Goal: Task Accomplishment & Management: Manage account settings

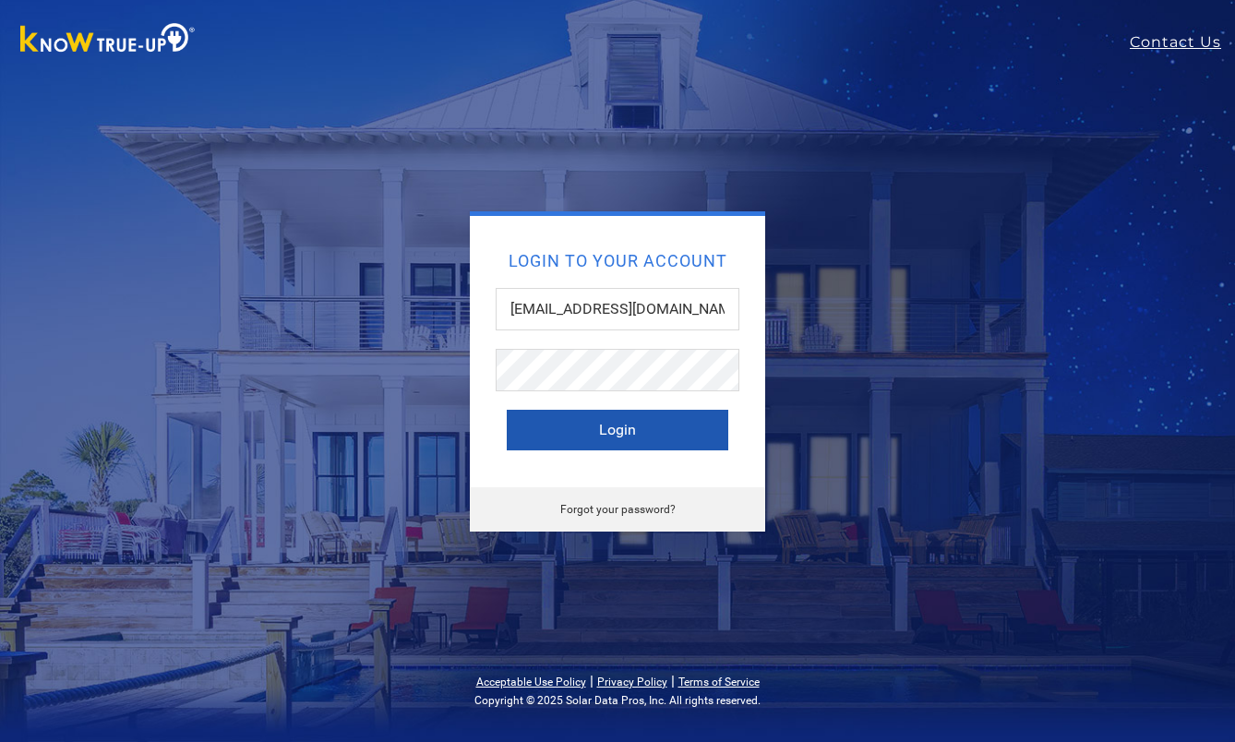
click at [637, 428] on button "Login" at bounding box center [618, 430] width 222 height 41
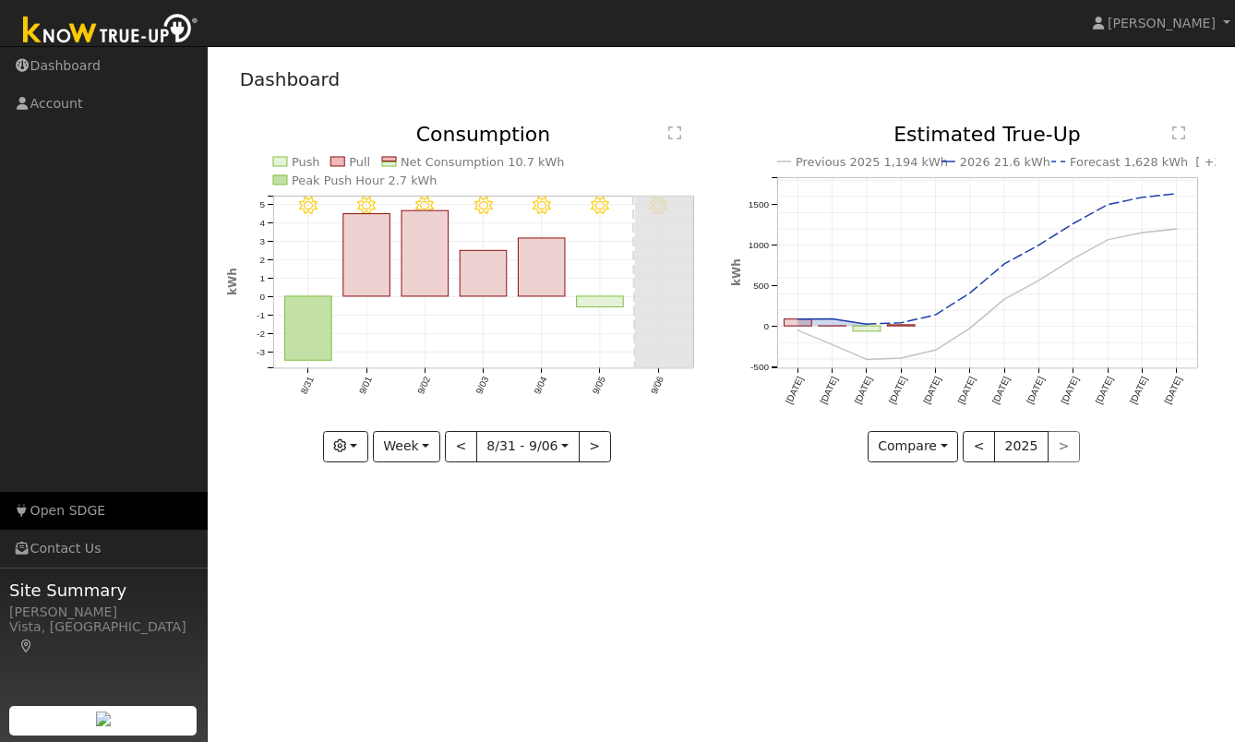
click at [75, 516] on link "Open SDGE" at bounding box center [104, 511] width 208 height 38
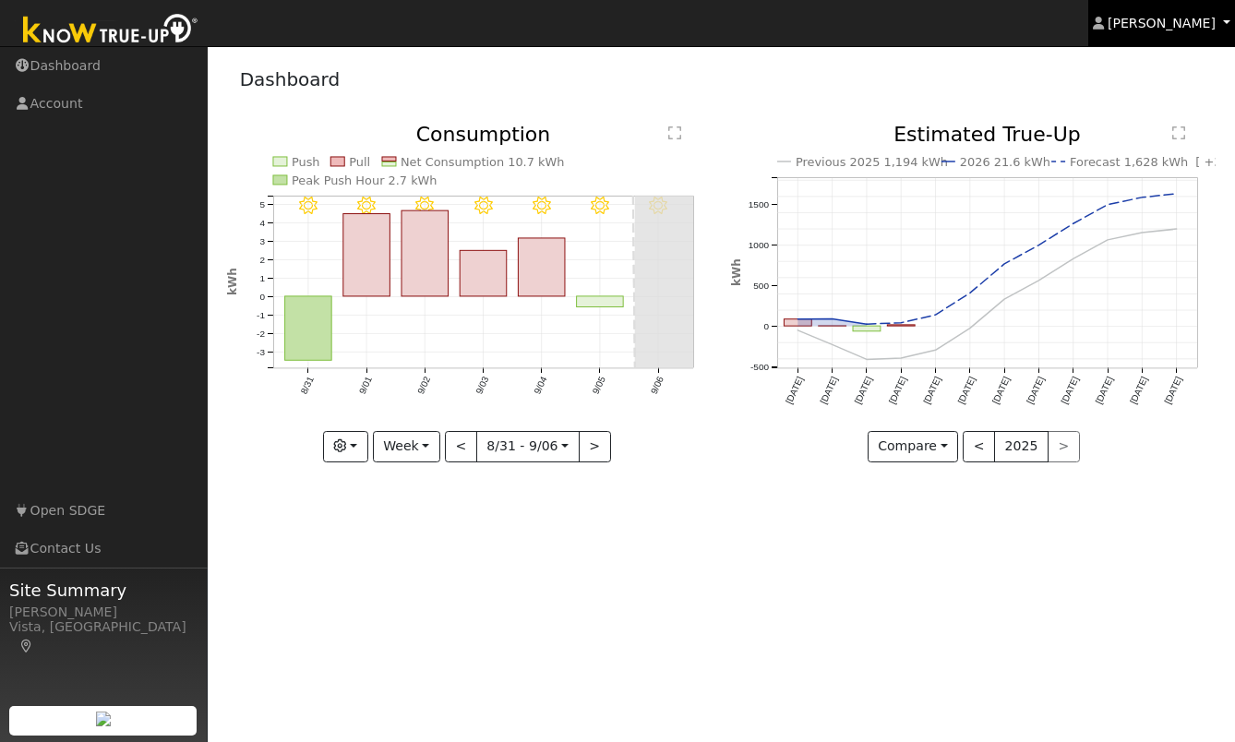
click at [1173, 28] on span "Cathrin Eckle" at bounding box center [1162, 23] width 108 height 15
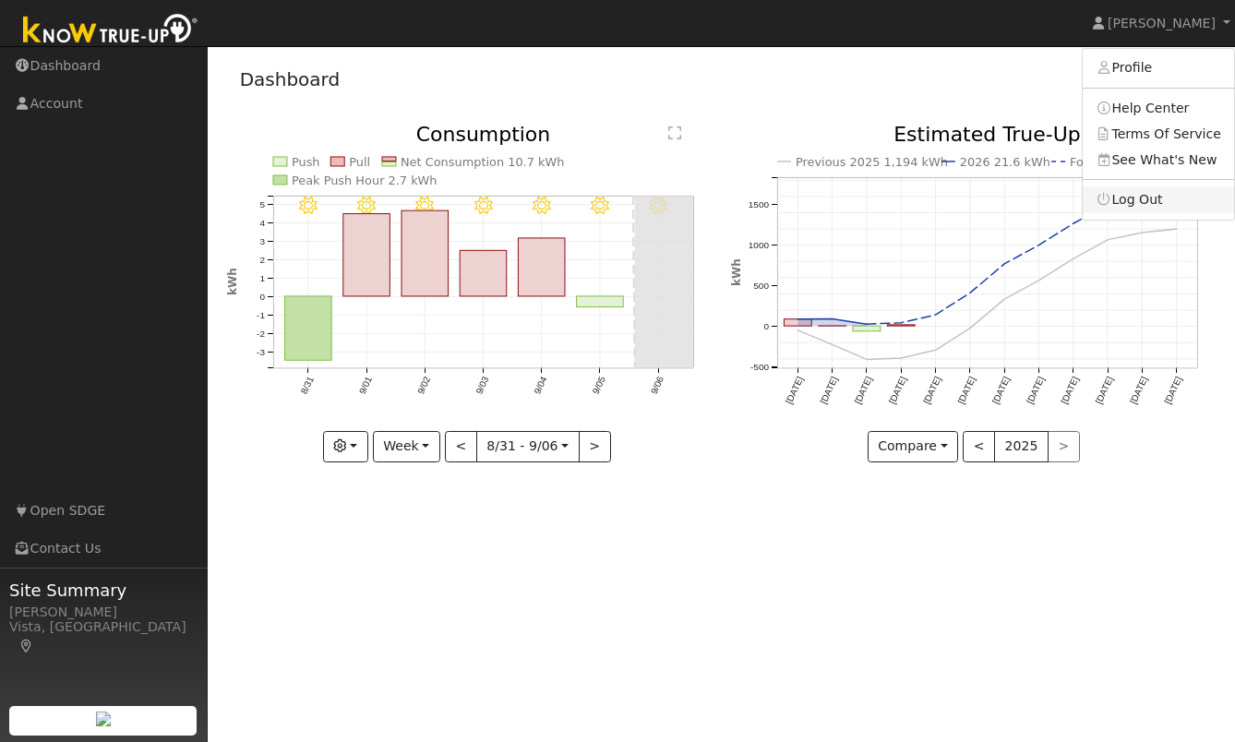
click at [1156, 199] on link "Log Out" at bounding box center [1158, 199] width 151 height 26
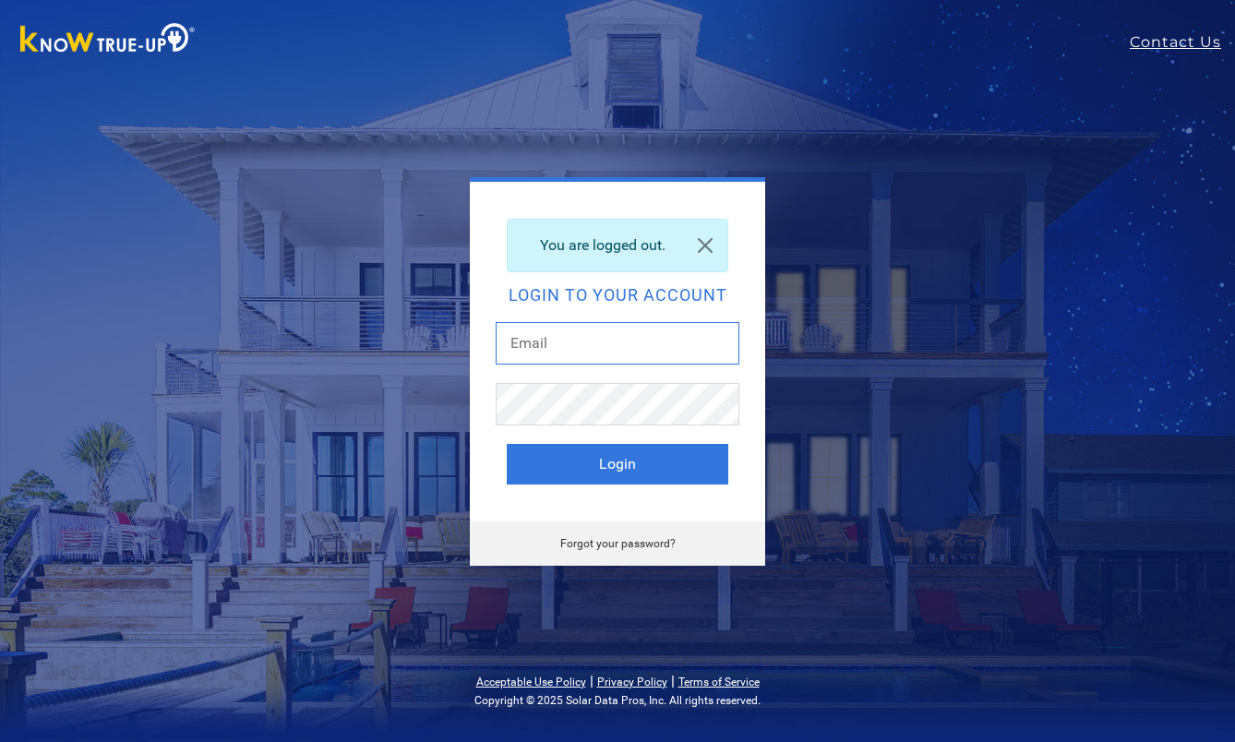
type input "[EMAIL_ADDRESS][DOMAIN_NAME]"
